Goal: Browse casually

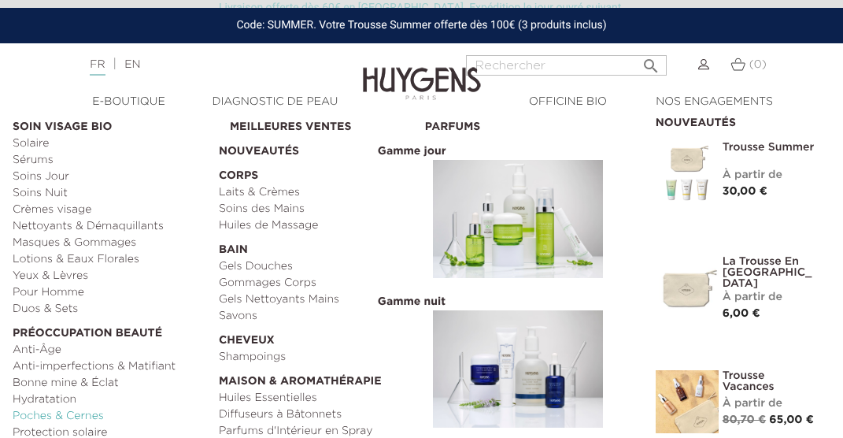
scroll to position [655, 0]
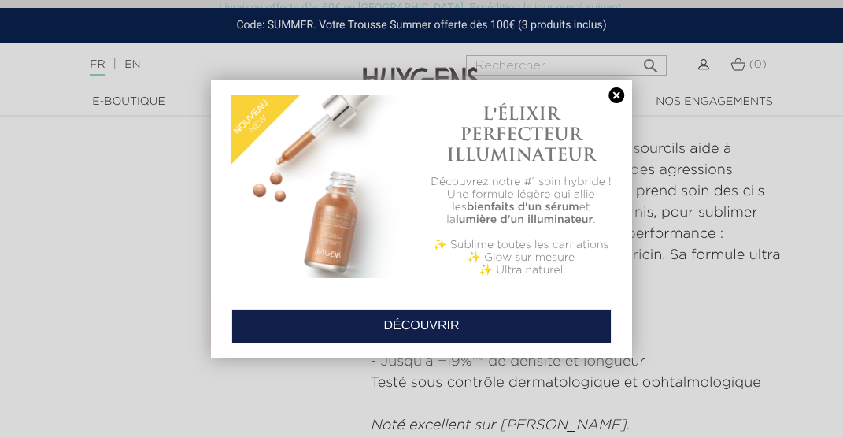
click at [434, 326] on link "DÉCOUVRIR" at bounding box center [421, 325] width 381 height 35
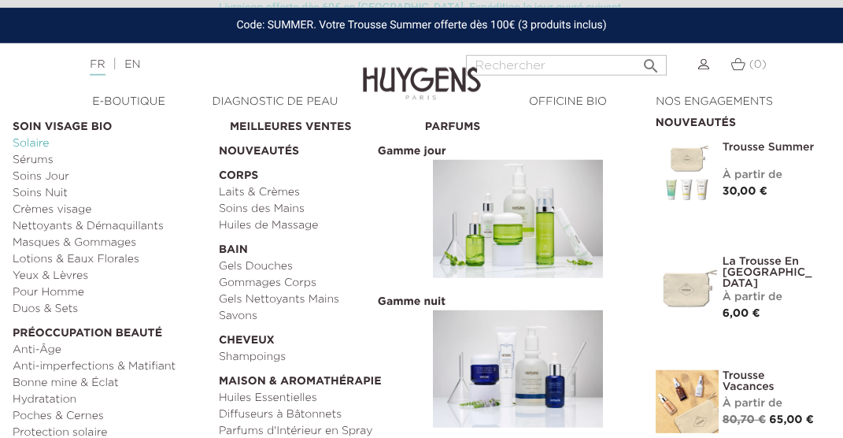
scroll to position [165, 0]
click at [49, 348] on link "Anti-Âge" at bounding box center [110, 350] width 195 height 17
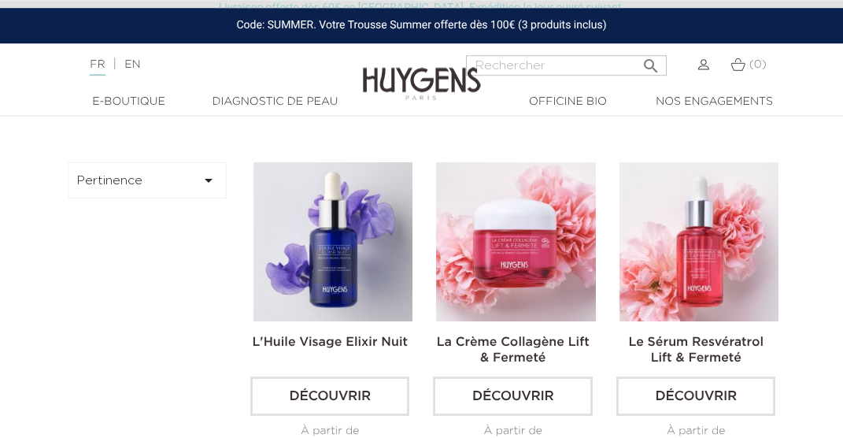
scroll to position [415, 0]
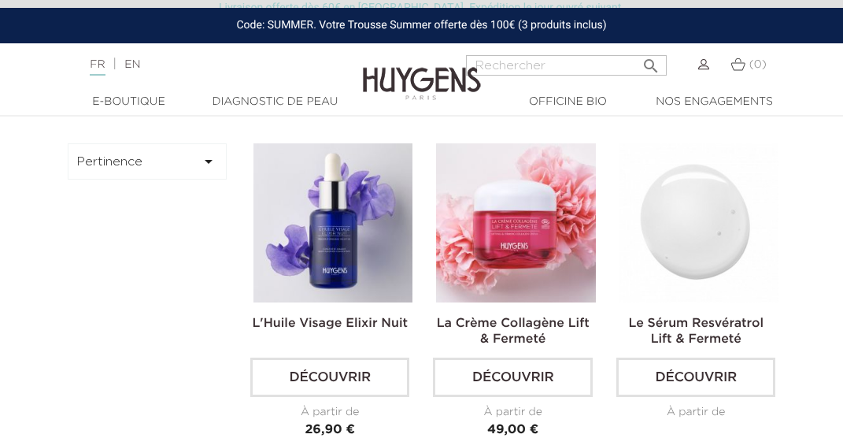
click at [704, 330] on h2 "Le Sérum Resvératrol Lift & Fermeté" at bounding box center [695, 329] width 159 height 31
click at [689, 386] on link "Découvrir" at bounding box center [695, 376] width 159 height 39
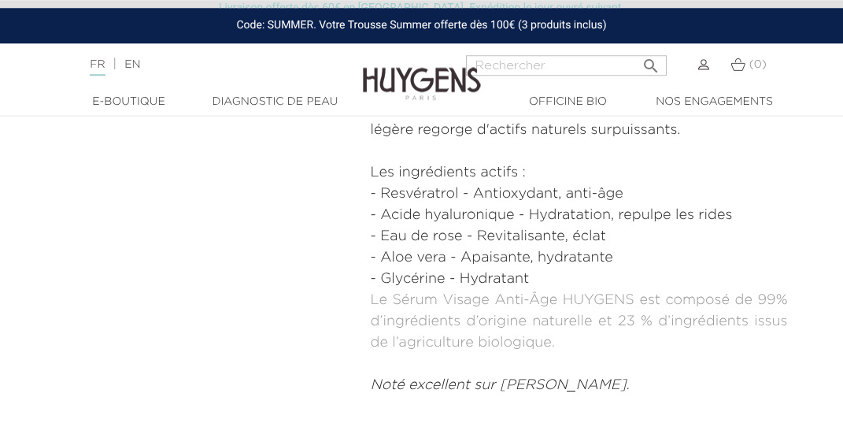
scroll to position [912, 0]
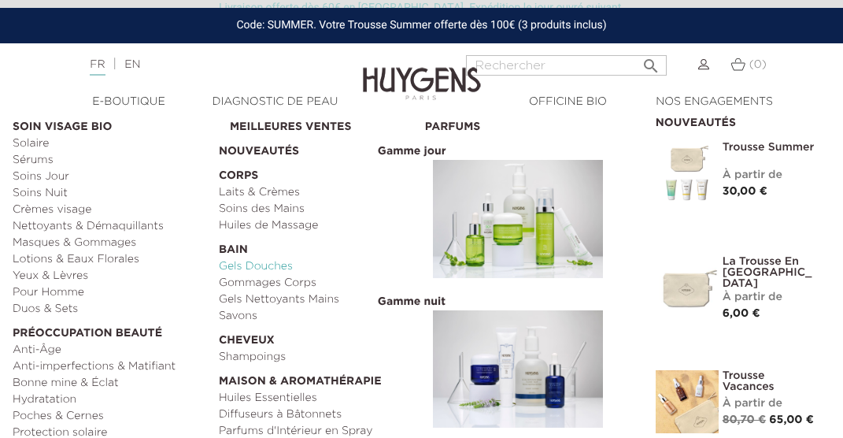
scroll to position [580, 0]
click at [289, 414] on link "Diffuseurs à Bâtonnets" at bounding box center [316, 414] width 195 height 17
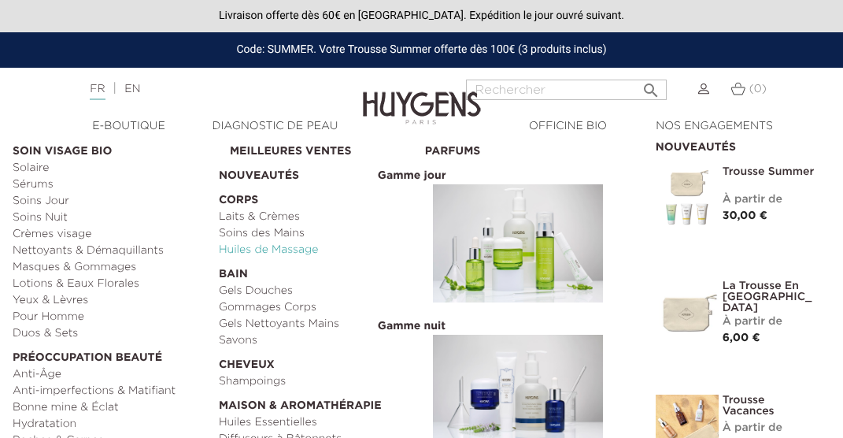
click at [255, 246] on link "Huiles de Massage" at bounding box center [316, 250] width 195 height 17
click at [262, 221] on link "Laits & Crèmes" at bounding box center [316, 217] width 195 height 17
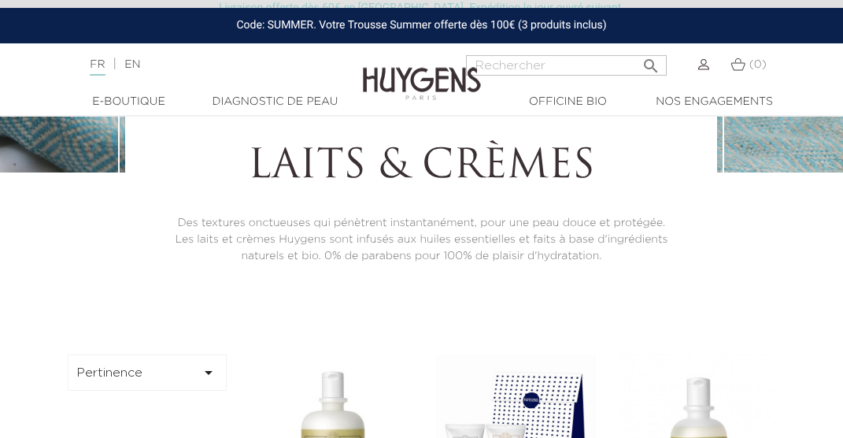
scroll to position [165, 0]
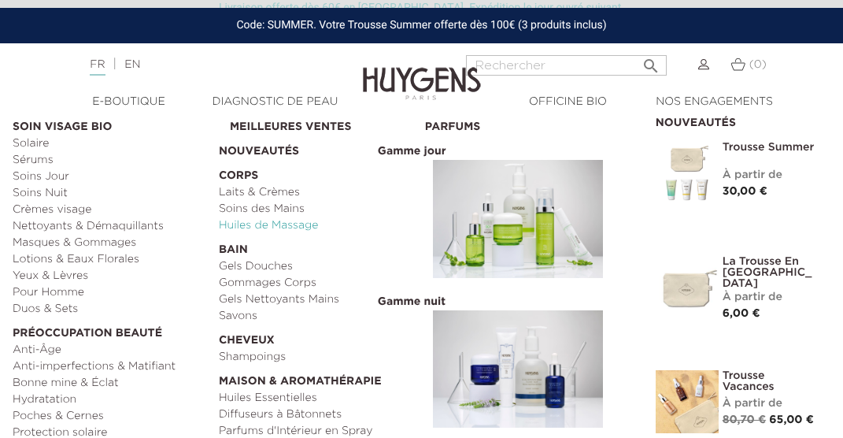
click at [258, 227] on link "Huiles de Massage" at bounding box center [316, 225] width 195 height 17
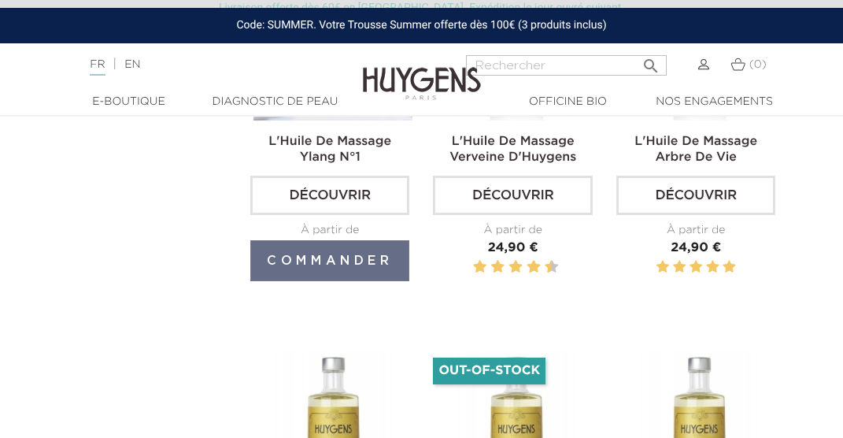
scroll to position [497, 0]
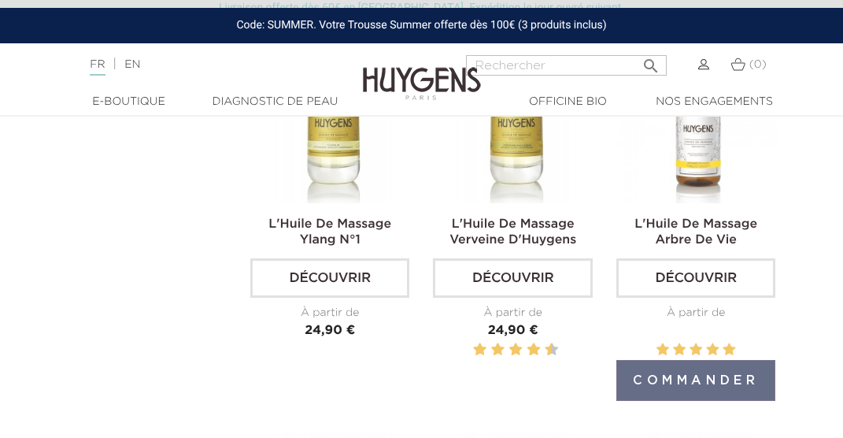
click at [701, 278] on link "Découvrir" at bounding box center [695, 277] width 159 height 39
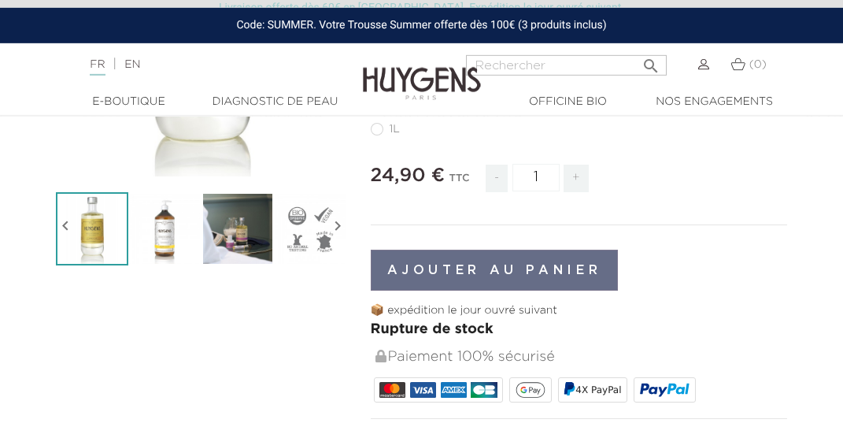
scroll to position [331, 0]
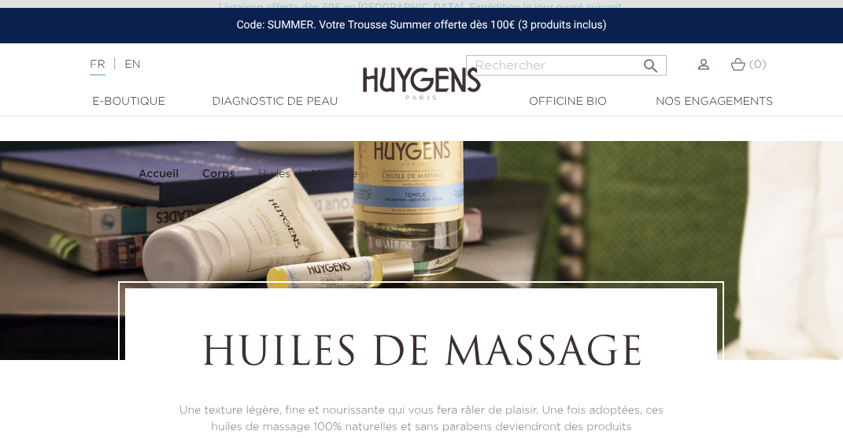
scroll to position [497, 0]
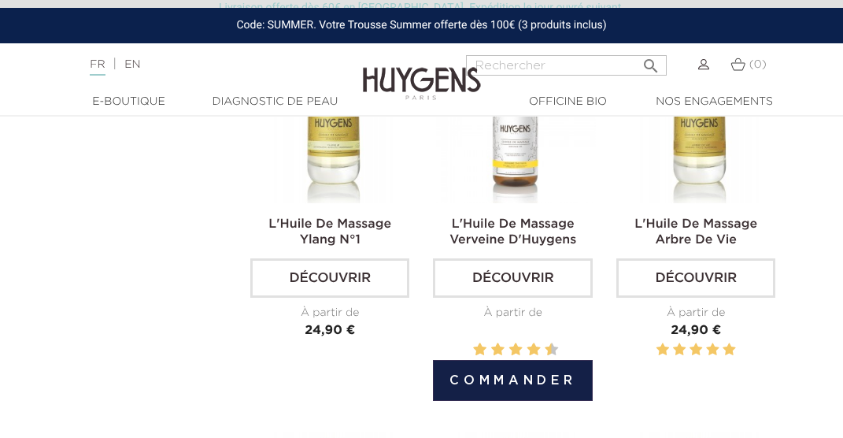
click at [504, 290] on link "Découvrir" at bounding box center [512, 277] width 159 height 39
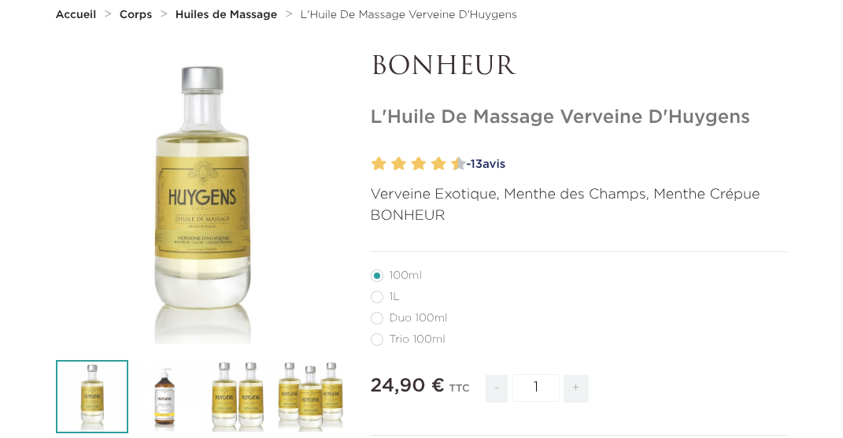
scroll to position [249, 0]
